Goal: Register for event/course

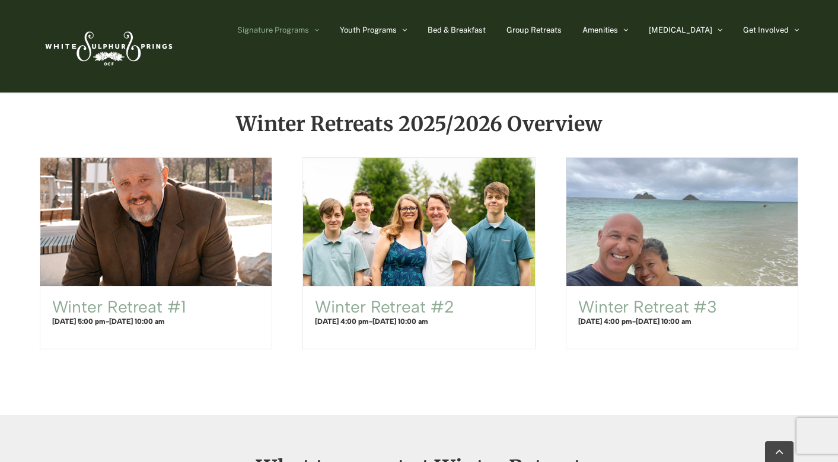
scroll to position [726, 0]
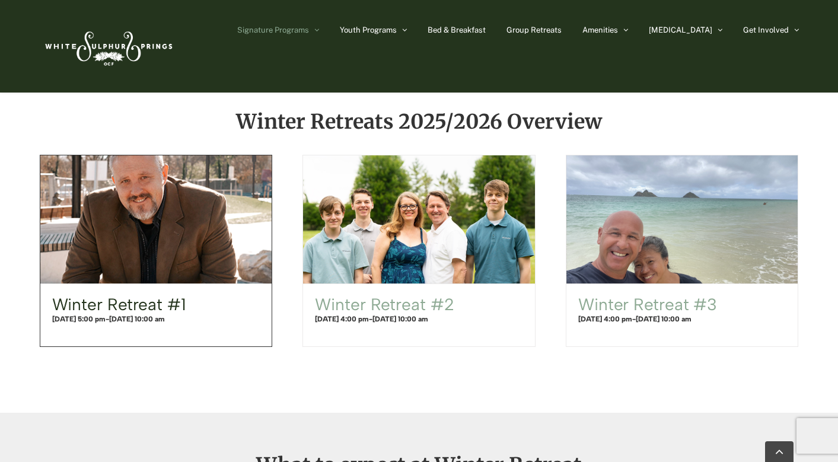
click at [184, 304] on link "Winter Retreat #1" at bounding box center [119, 304] width 134 height 20
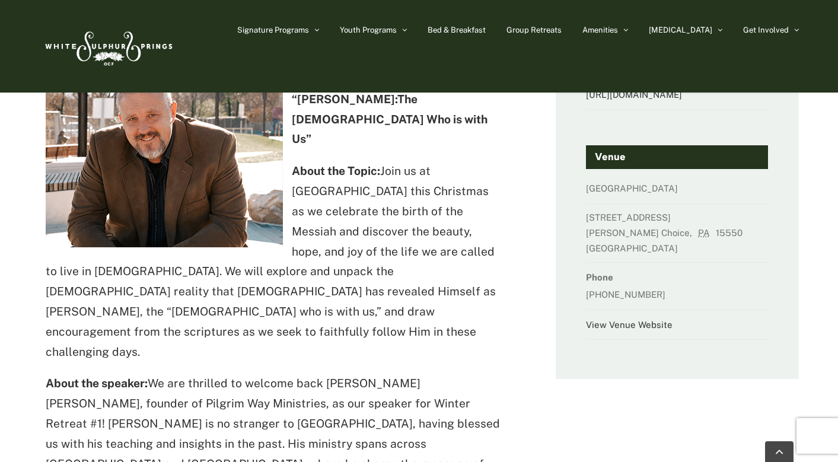
scroll to position [209, 0]
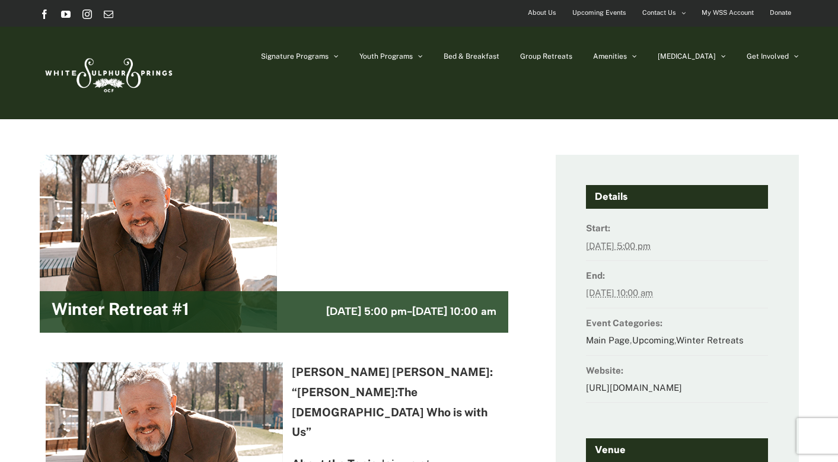
scroll to position [0, 0]
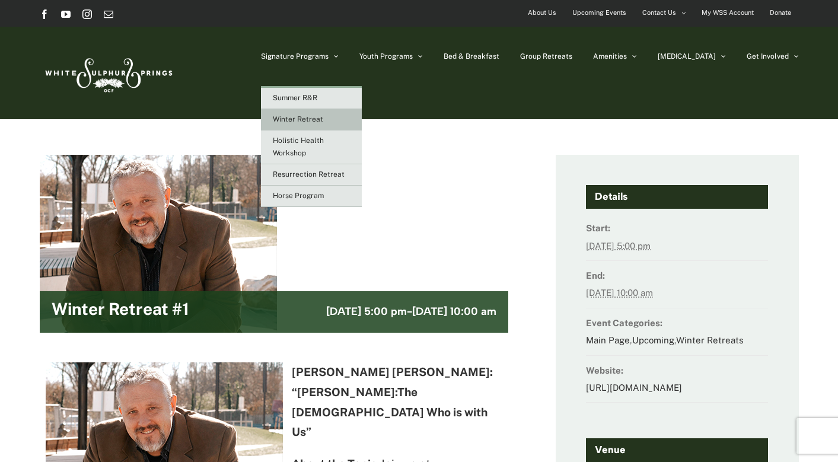
click at [351, 113] on link "Winter Retreat" at bounding box center [311, 119] width 101 height 21
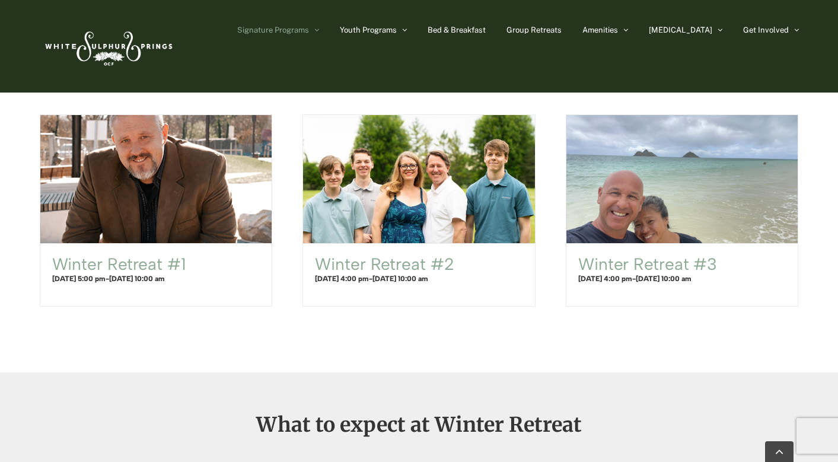
scroll to position [790, 0]
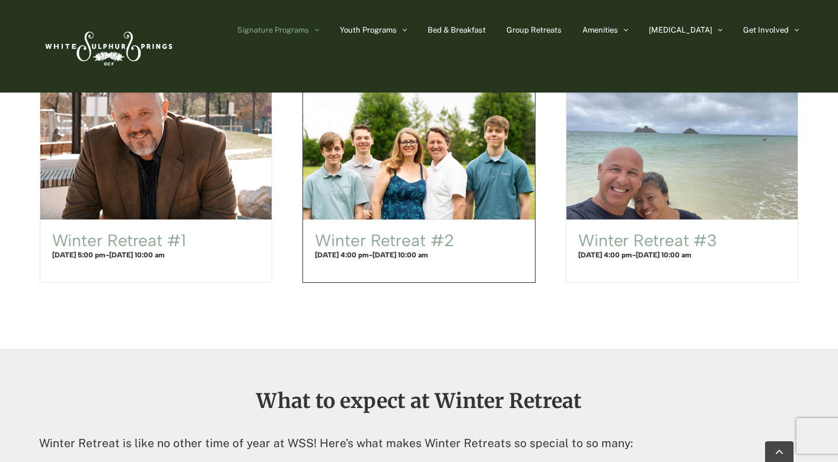
click at [416, 253] on span "December 30 @ 10:00 am" at bounding box center [400, 255] width 56 height 8
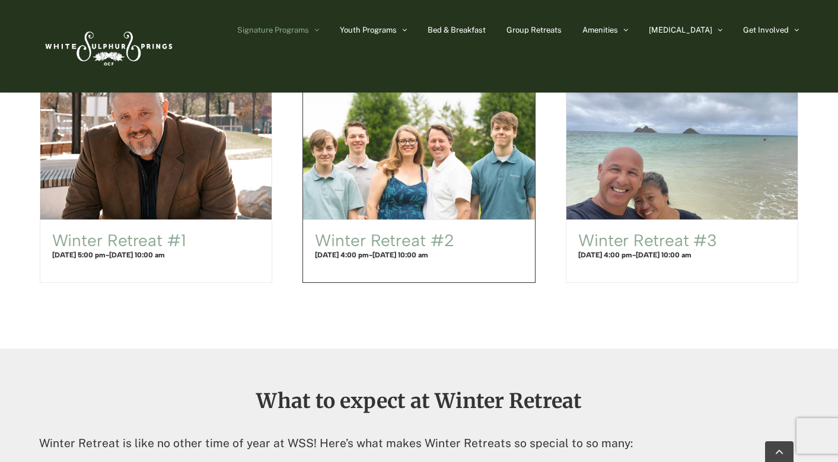
click at [413, 210] on span "Winter Retreat #2" at bounding box center [419, 155] width 255 height 141
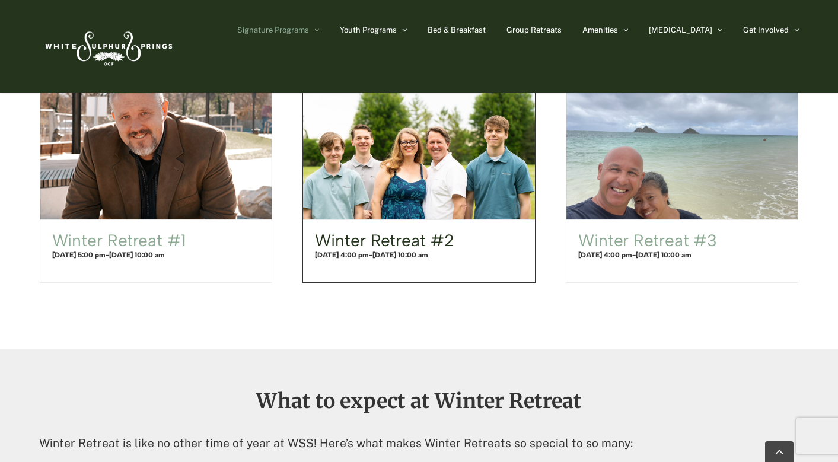
click at [414, 239] on link "Winter Retreat #2" at bounding box center [384, 240] width 139 height 20
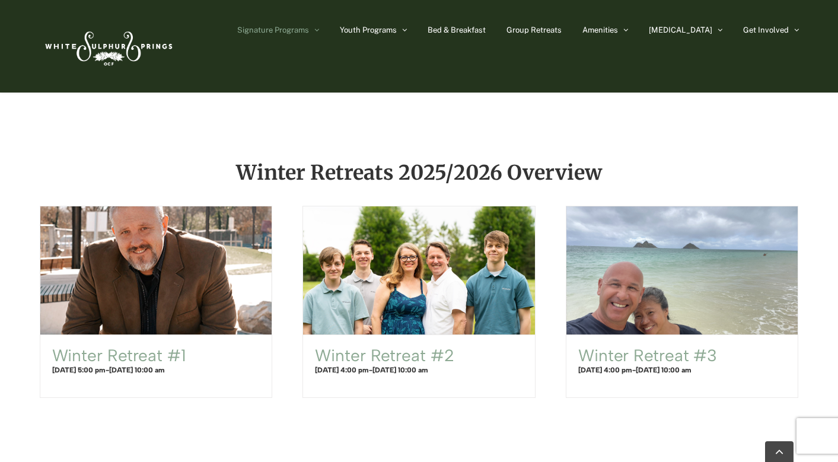
scroll to position [626, 0]
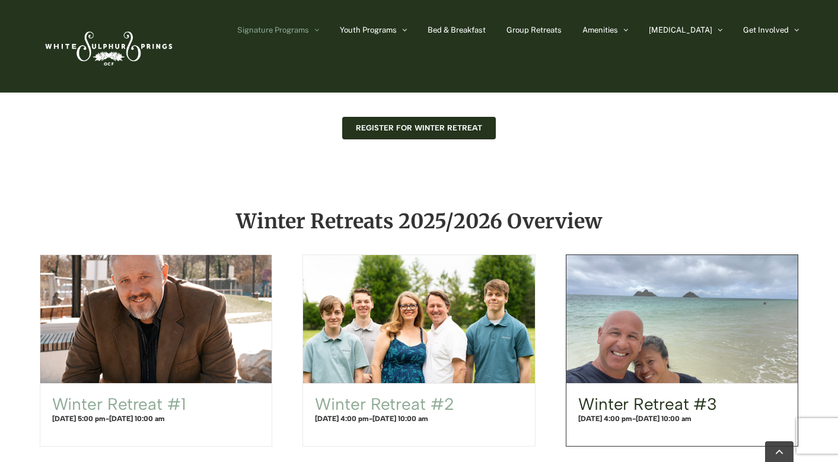
click at [657, 403] on link "Winter Retreat #3" at bounding box center [647, 404] width 139 height 20
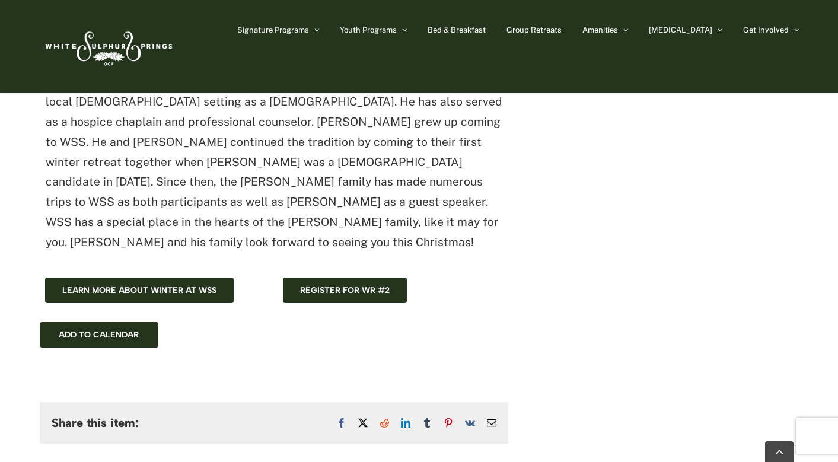
scroll to position [1120, 0]
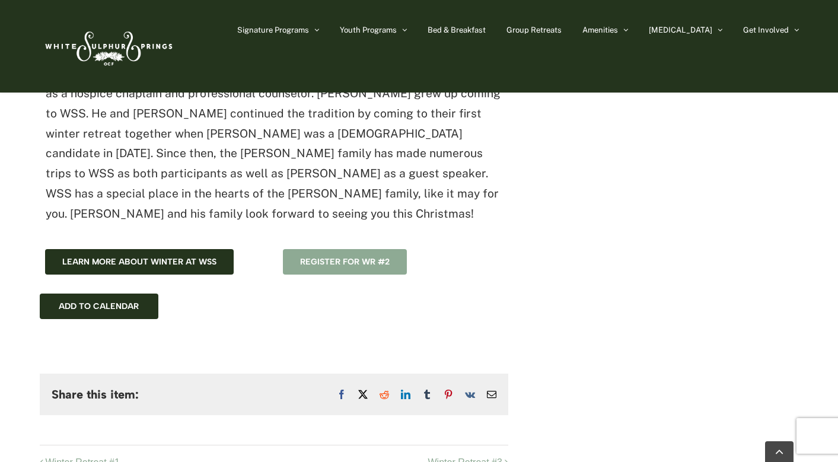
click at [353, 257] on span "Register for WR #2" at bounding box center [345, 262] width 90 height 10
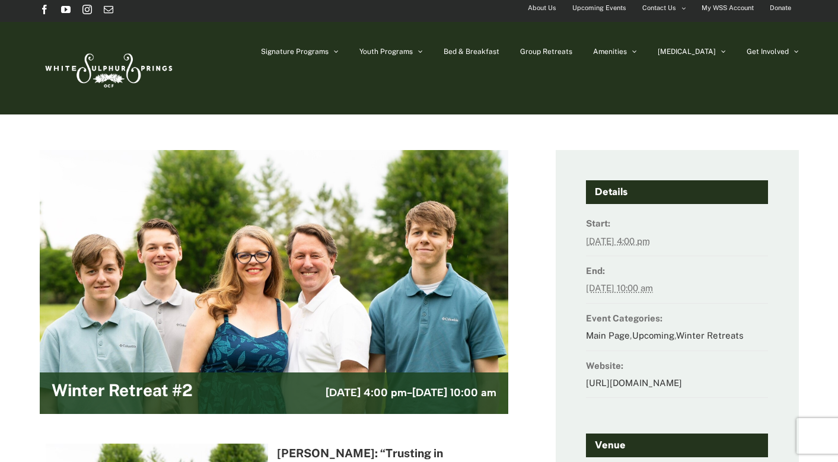
scroll to position [0, 0]
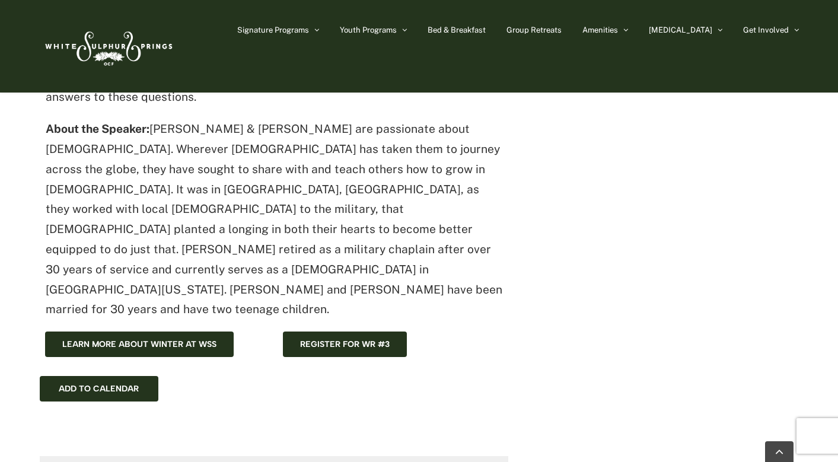
scroll to position [474, 0]
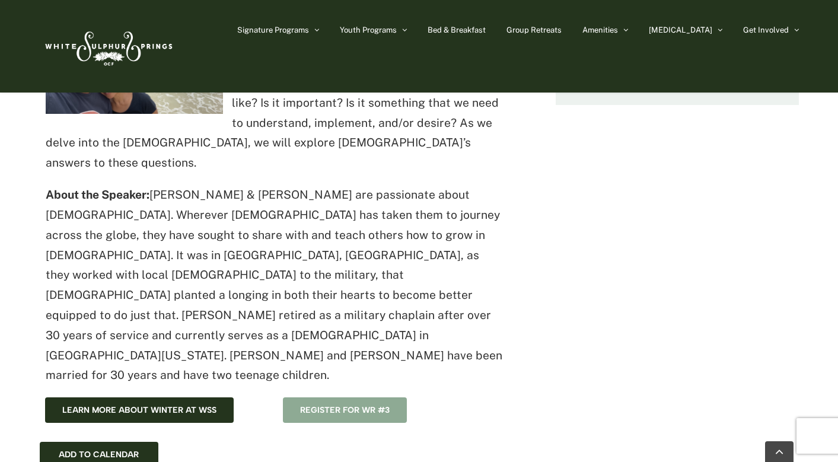
click at [355, 405] on span "Register for WR #3" at bounding box center [345, 410] width 90 height 10
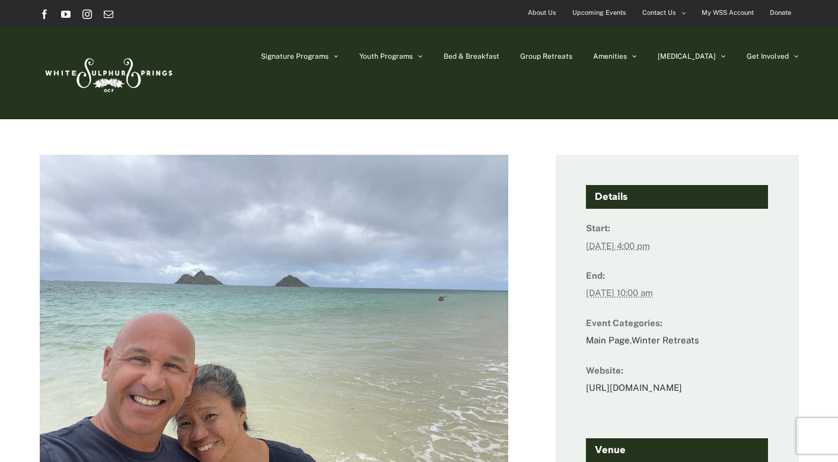
scroll to position [0, 0]
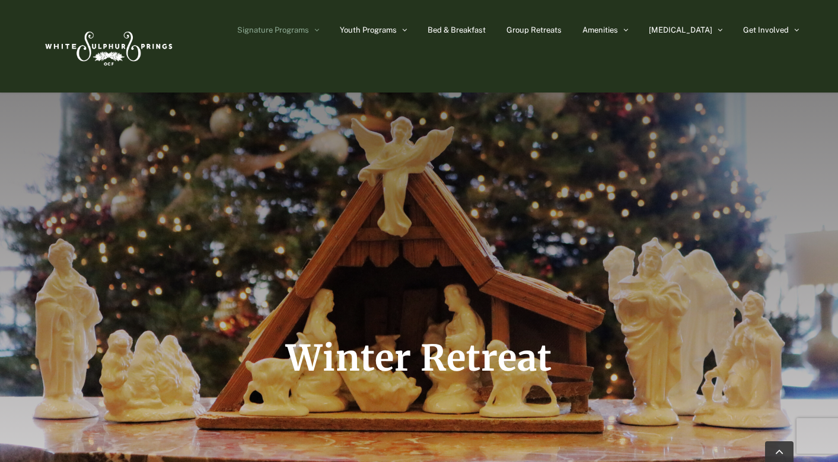
scroll to position [626, 0]
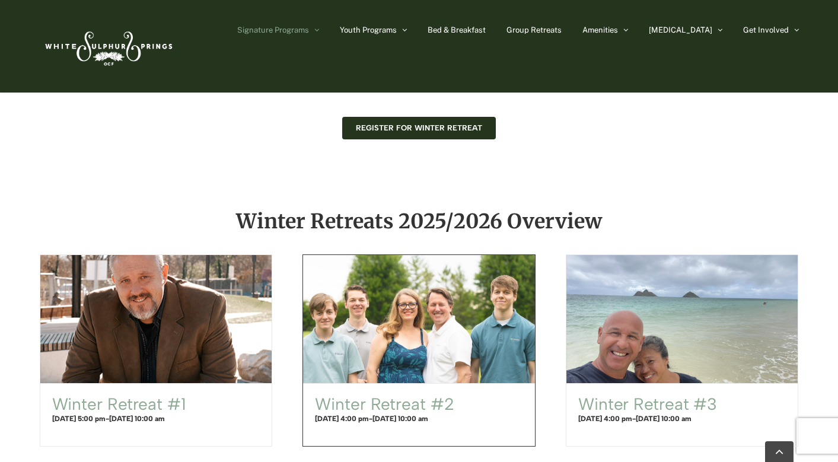
click at [388, 363] on span "Winter Retreat #2" at bounding box center [419, 318] width 255 height 141
